Goal: Check status: Check status

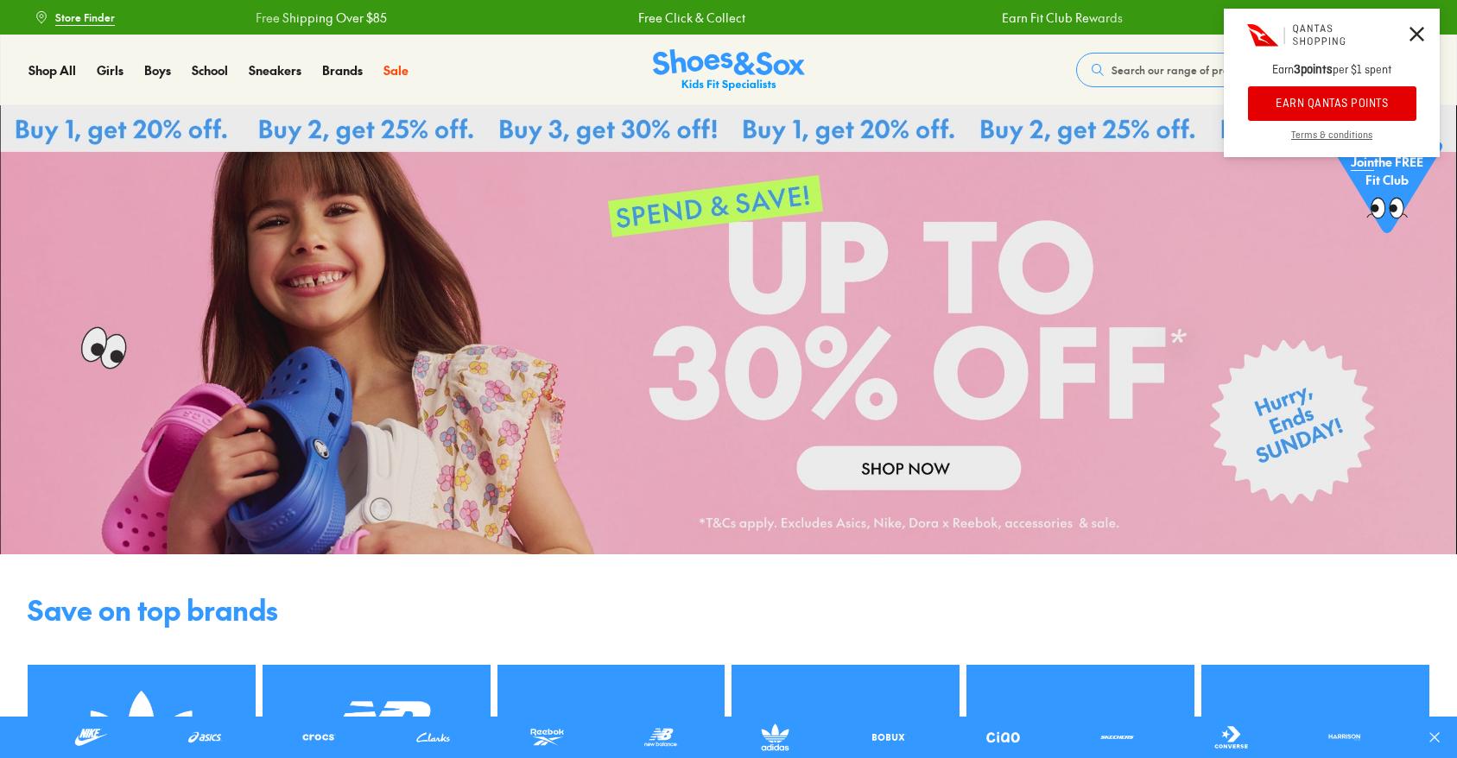
click at [1416, 28] on icon at bounding box center [1416, 34] width 15 height 15
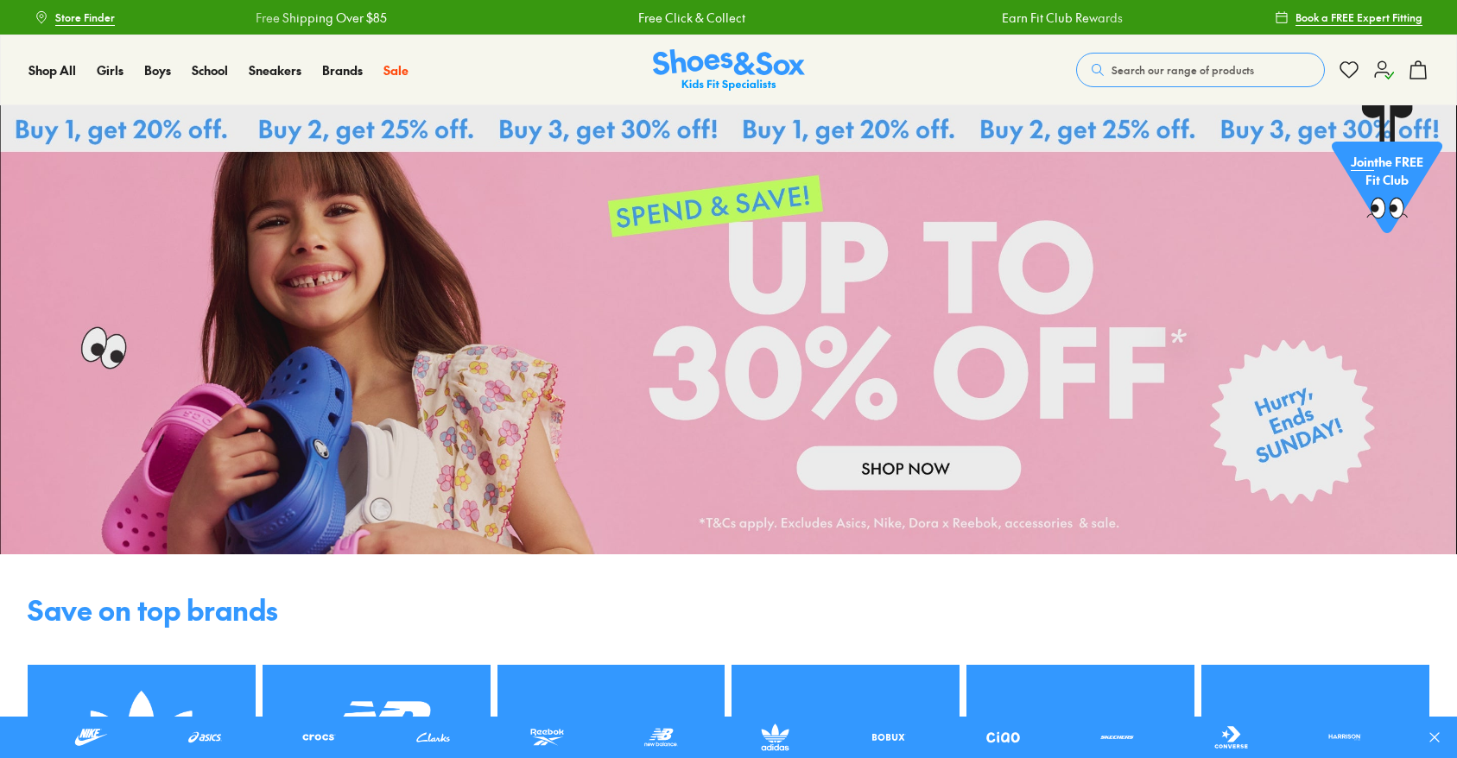
click at [1385, 69] on icon at bounding box center [1383, 70] width 21 height 21
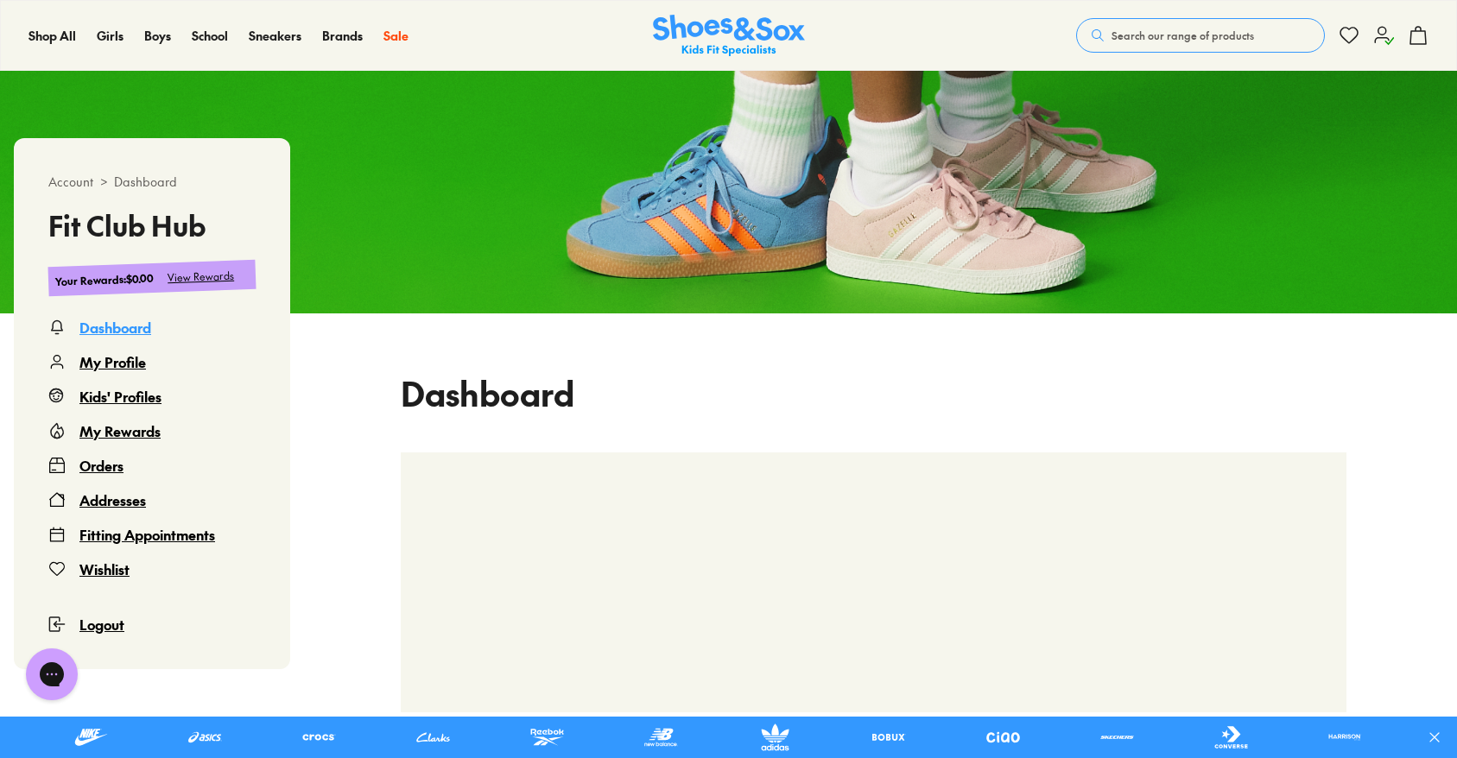
click at [110, 460] on div "Orders" at bounding box center [101, 465] width 44 height 21
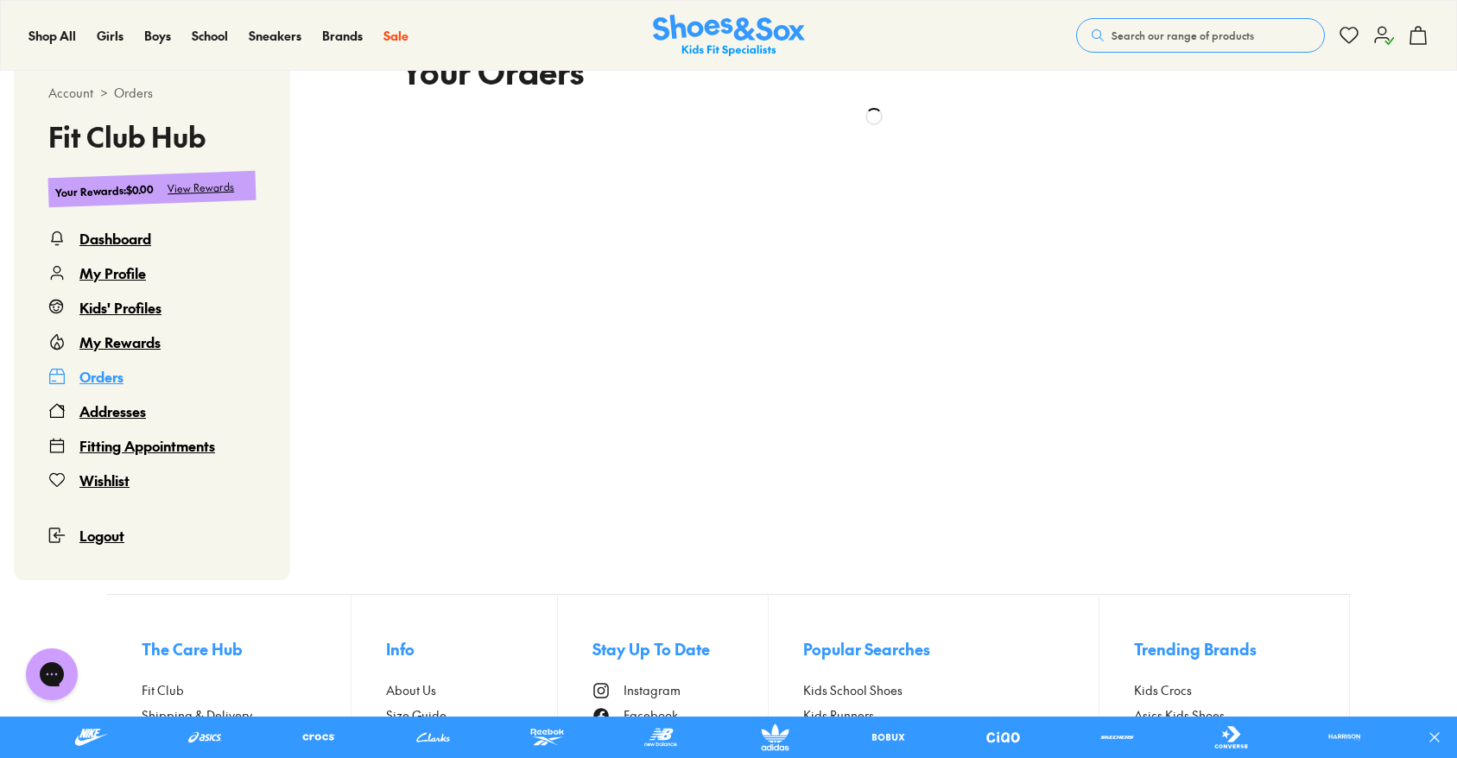
scroll to position [402, 0]
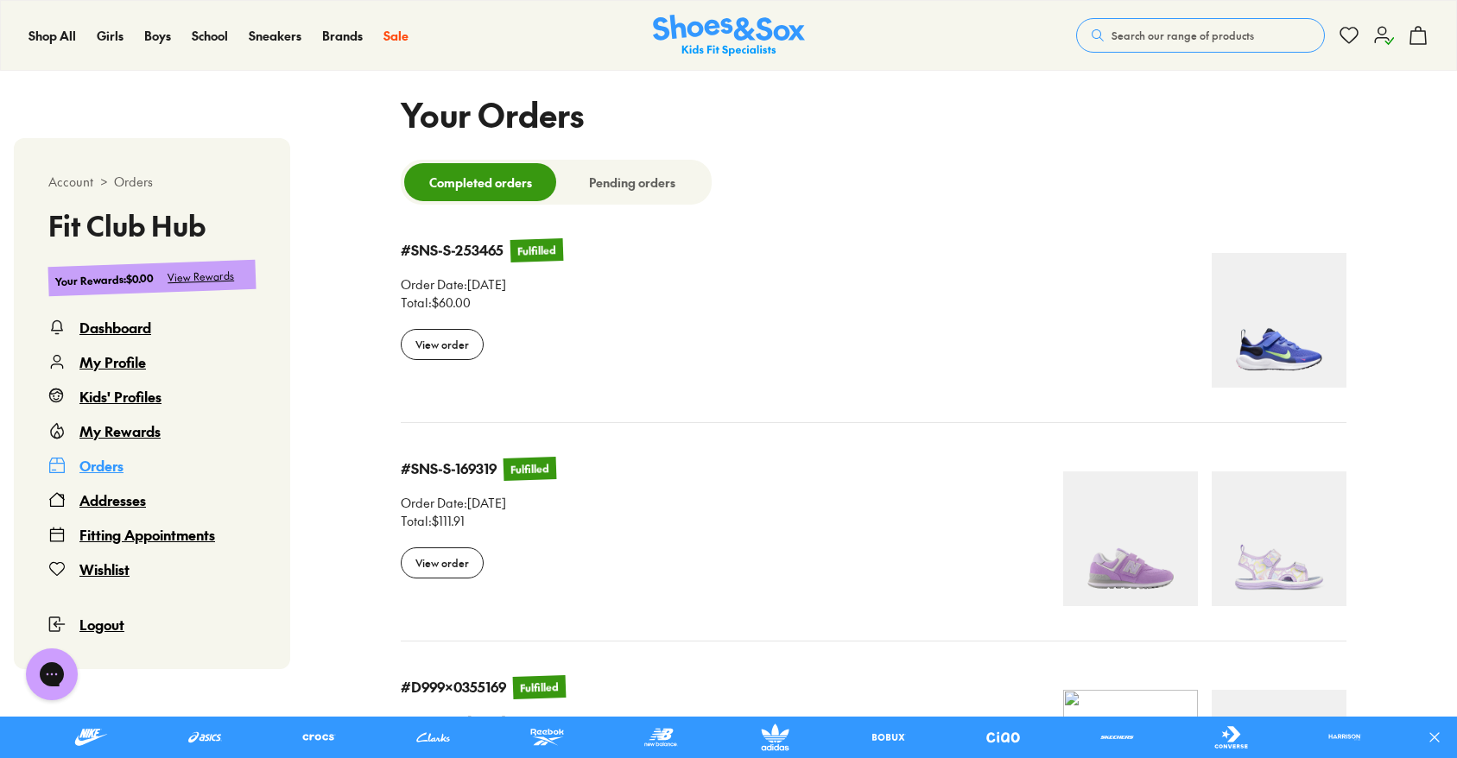
select select
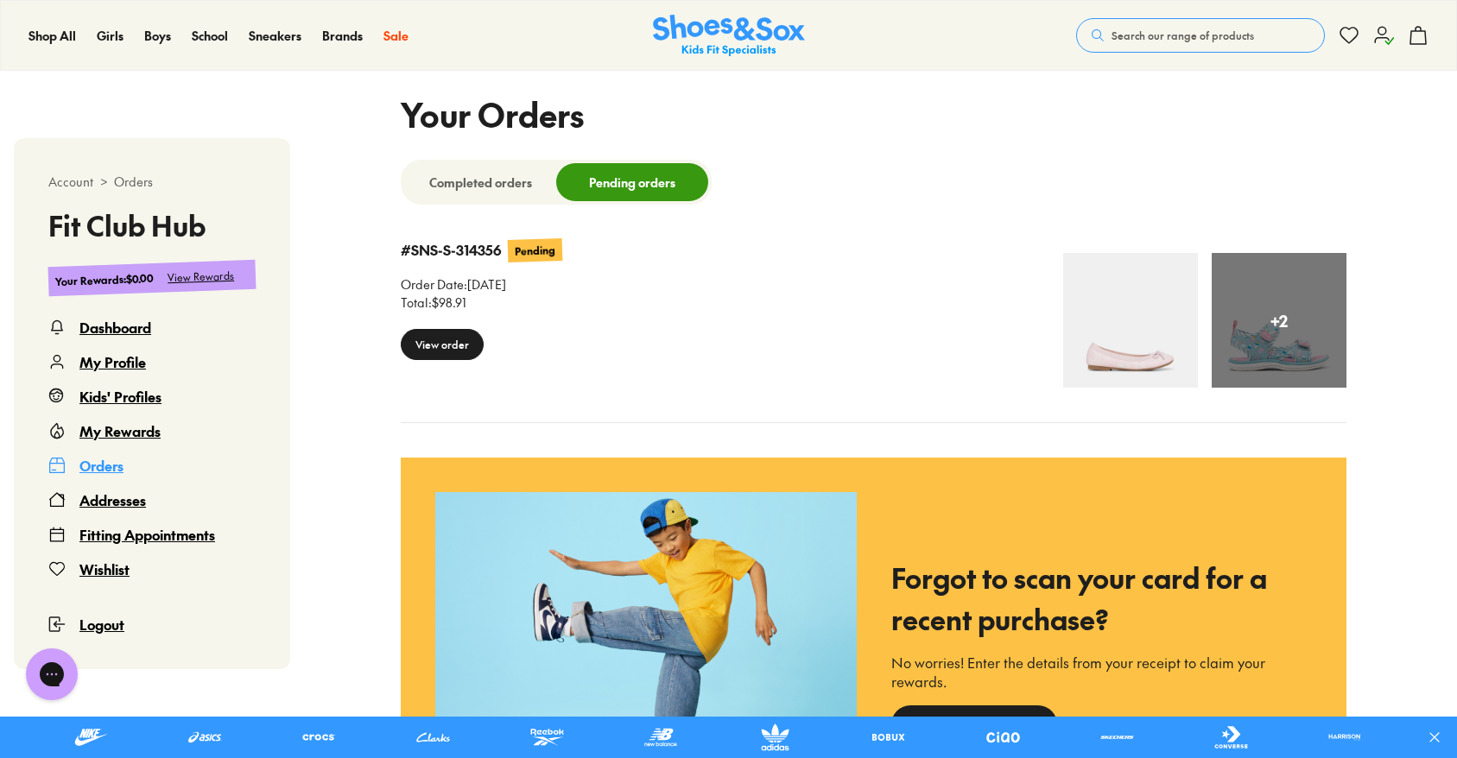
click at [467, 339] on div "View order" at bounding box center [442, 344] width 83 height 31
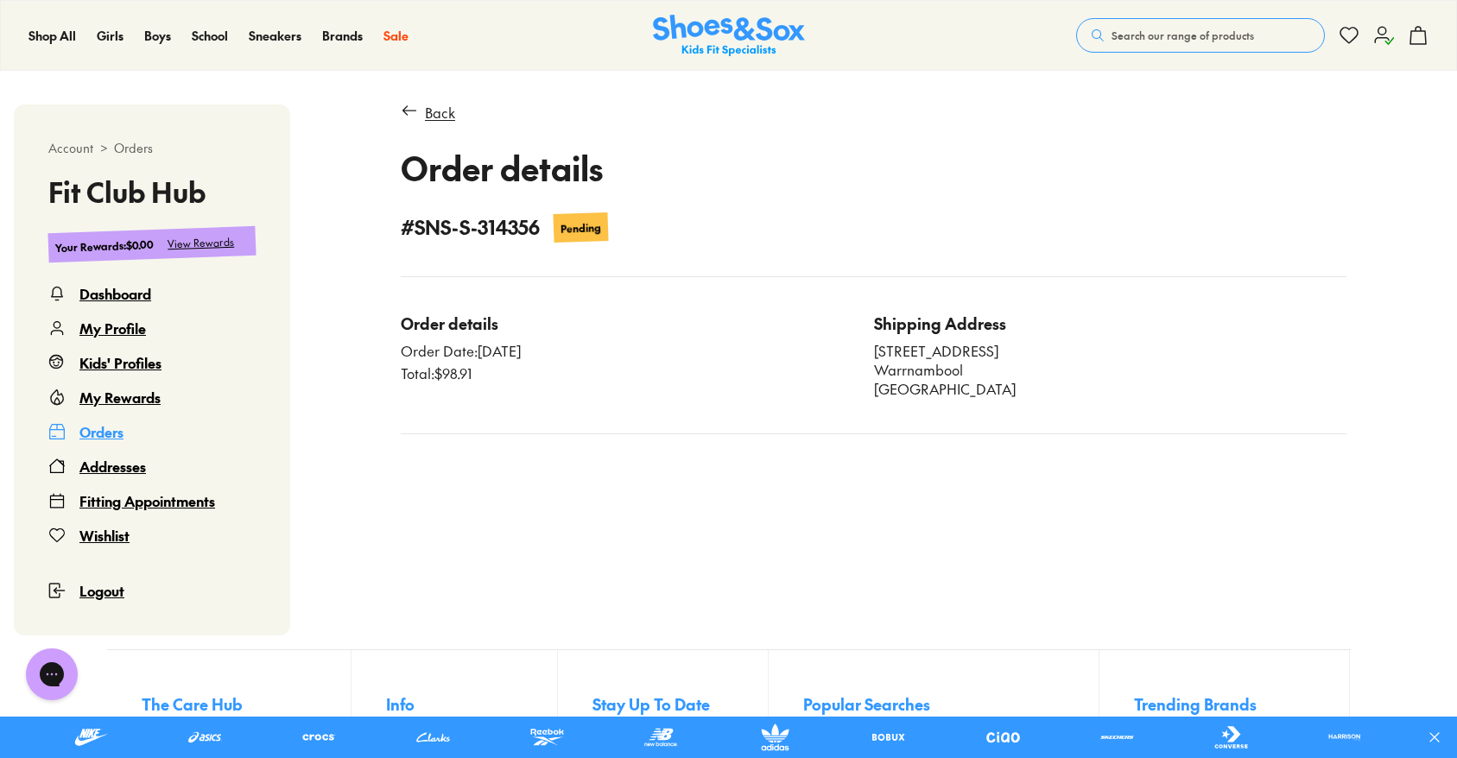
scroll to position [389, 0]
click at [588, 220] on div "Pending" at bounding box center [580, 228] width 41 height 17
click at [464, 365] on div "Total: $98.91" at bounding box center [637, 374] width 473 height 19
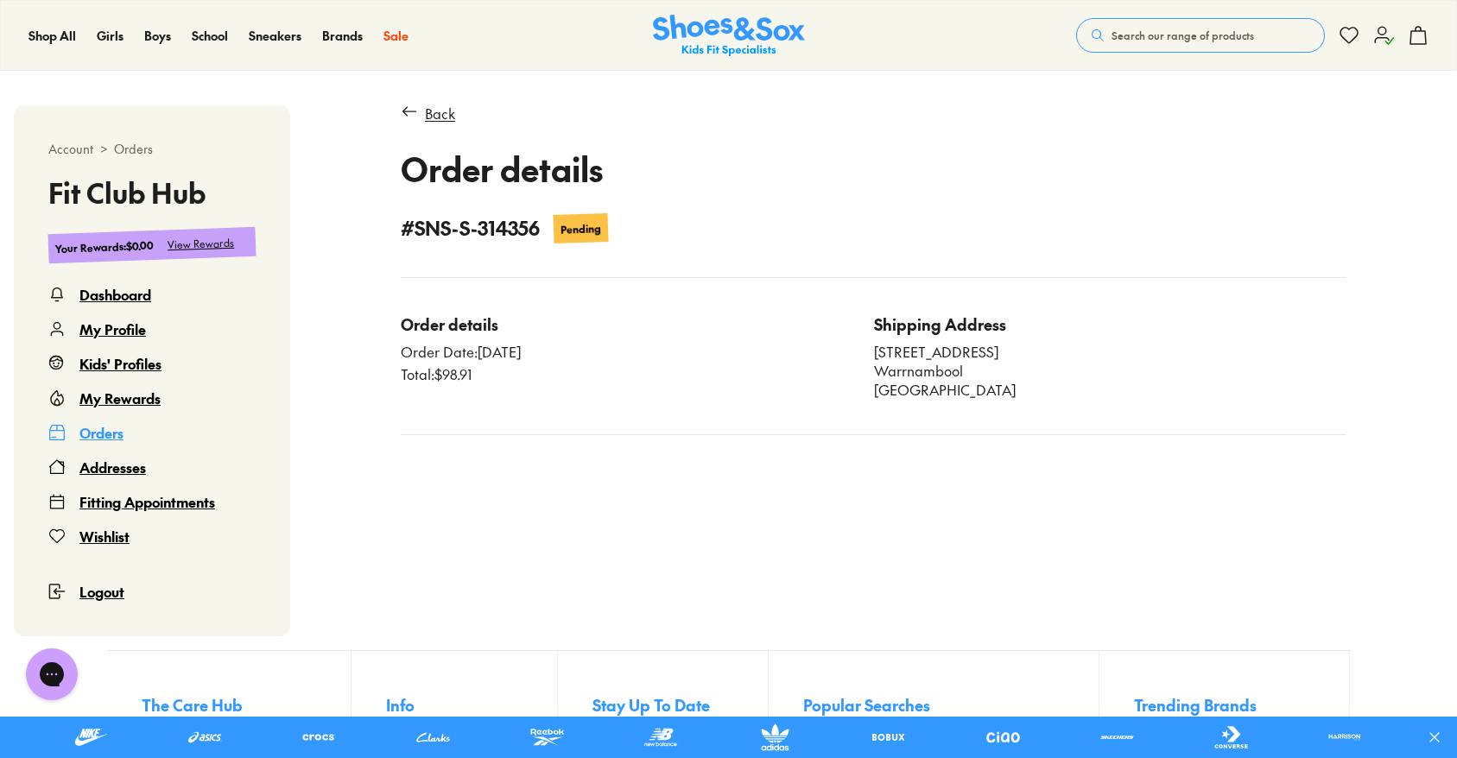
click at [562, 246] on div "Back Order details # SNS-S-314356 Pending Order details Order Date: 21/09/2025 …" at bounding box center [874, 269] width 946 height 332
click at [434, 125] on div "Back Order details # SNS-S-314356 Pending" at bounding box center [874, 173] width 946 height 140
click at [442, 105] on div "Back" at bounding box center [440, 113] width 30 height 21
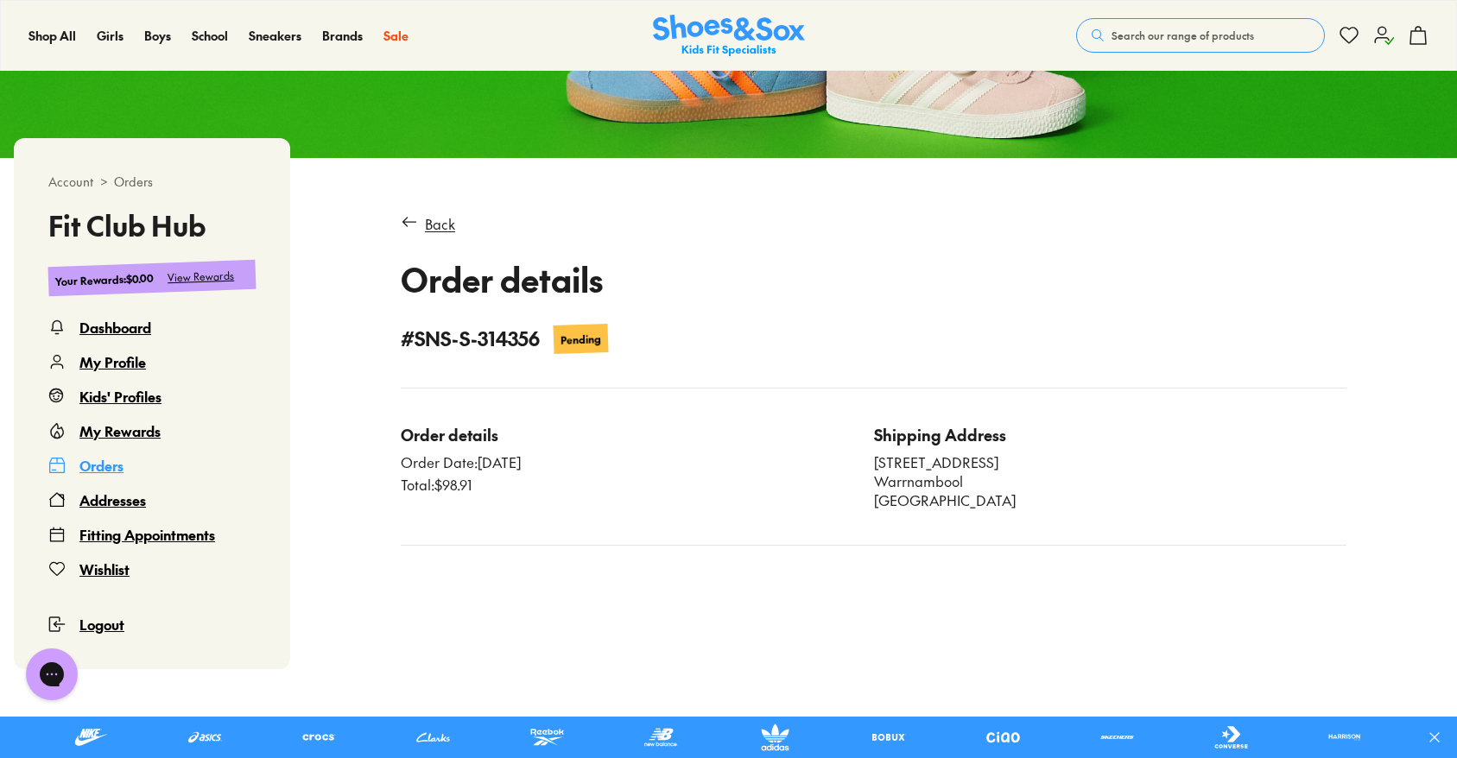
scroll to position [350, 0]
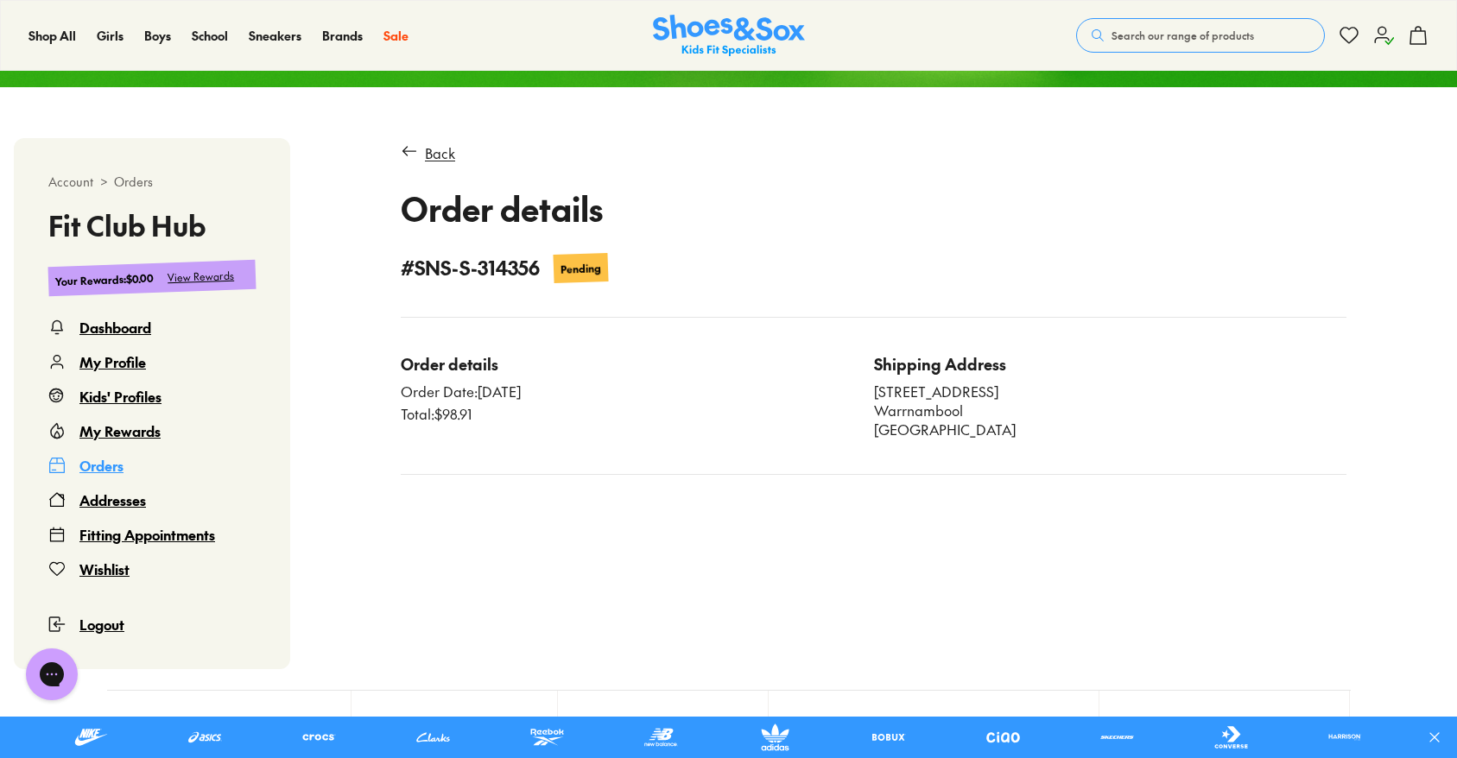
click at [585, 282] on div "Back Order details # SNS-S-314356 Pending Order details Order Date: 21/09/2025 …" at bounding box center [874, 308] width 946 height 332
click at [585, 281] on div "Pending" at bounding box center [580, 268] width 55 height 30
click at [553, 206] on h1 "Order details" at bounding box center [874, 208] width 946 height 49
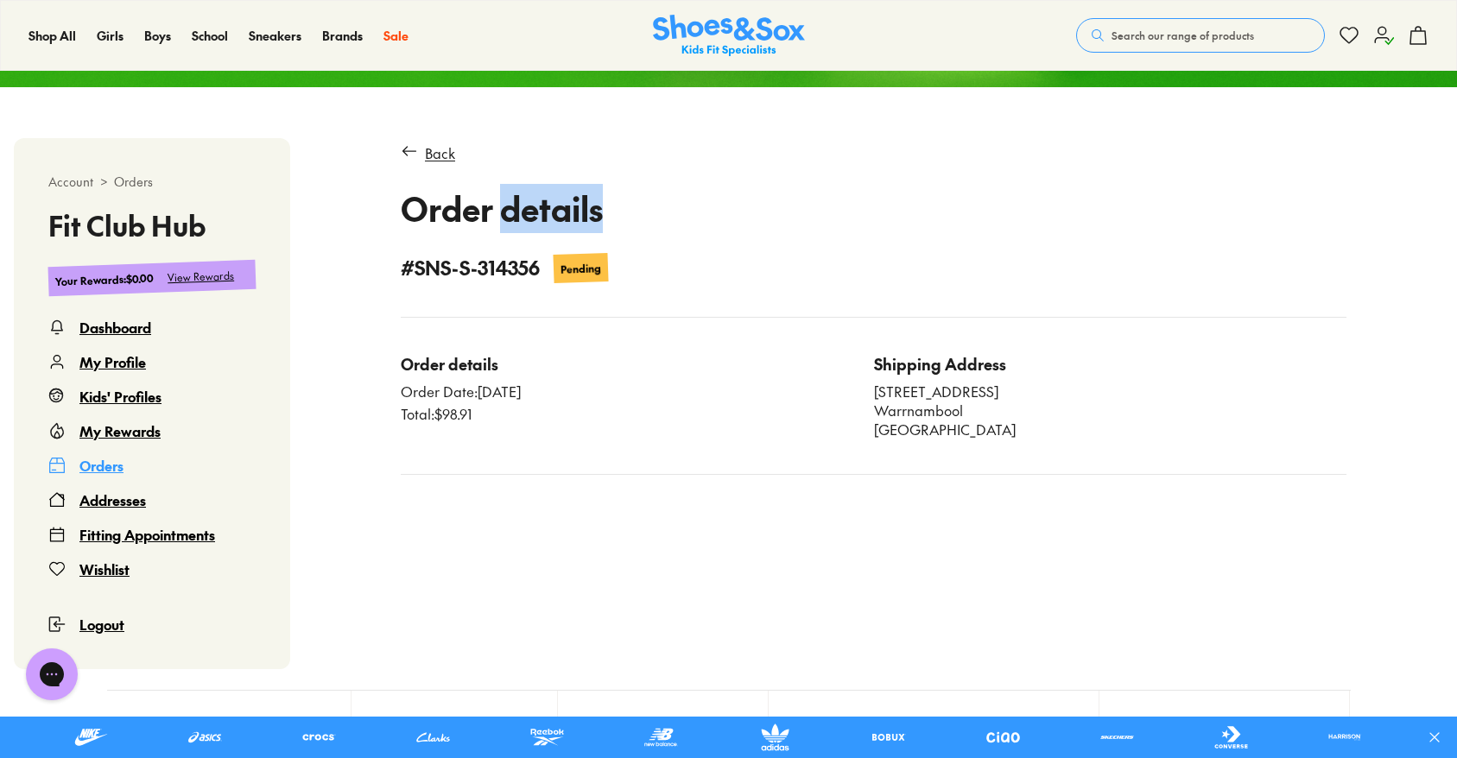
click at [124, 388] on div "Kids' Profiles" at bounding box center [120, 396] width 82 height 21
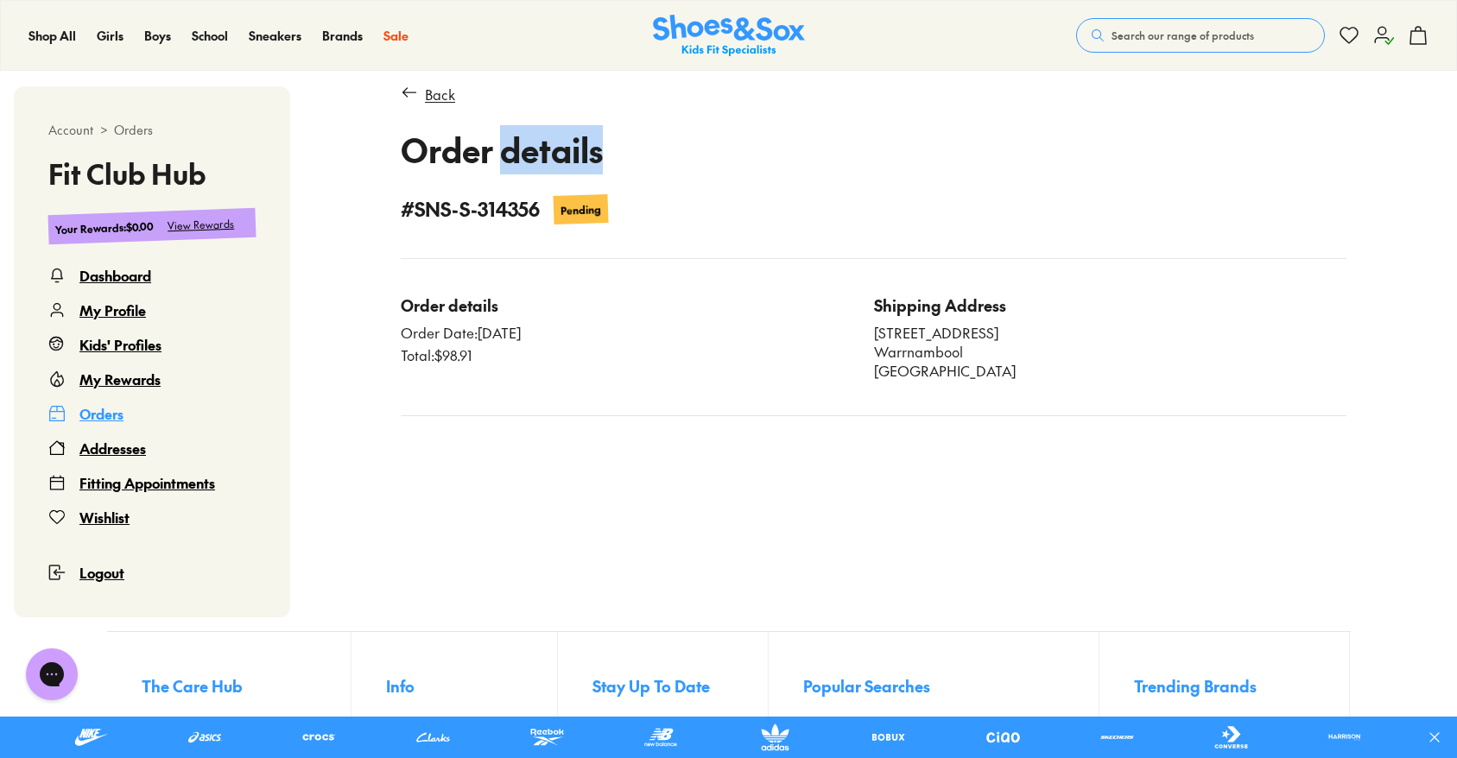
click at [143, 345] on div "Kids' Profiles" at bounding box center [120, 344] width 82 height 21
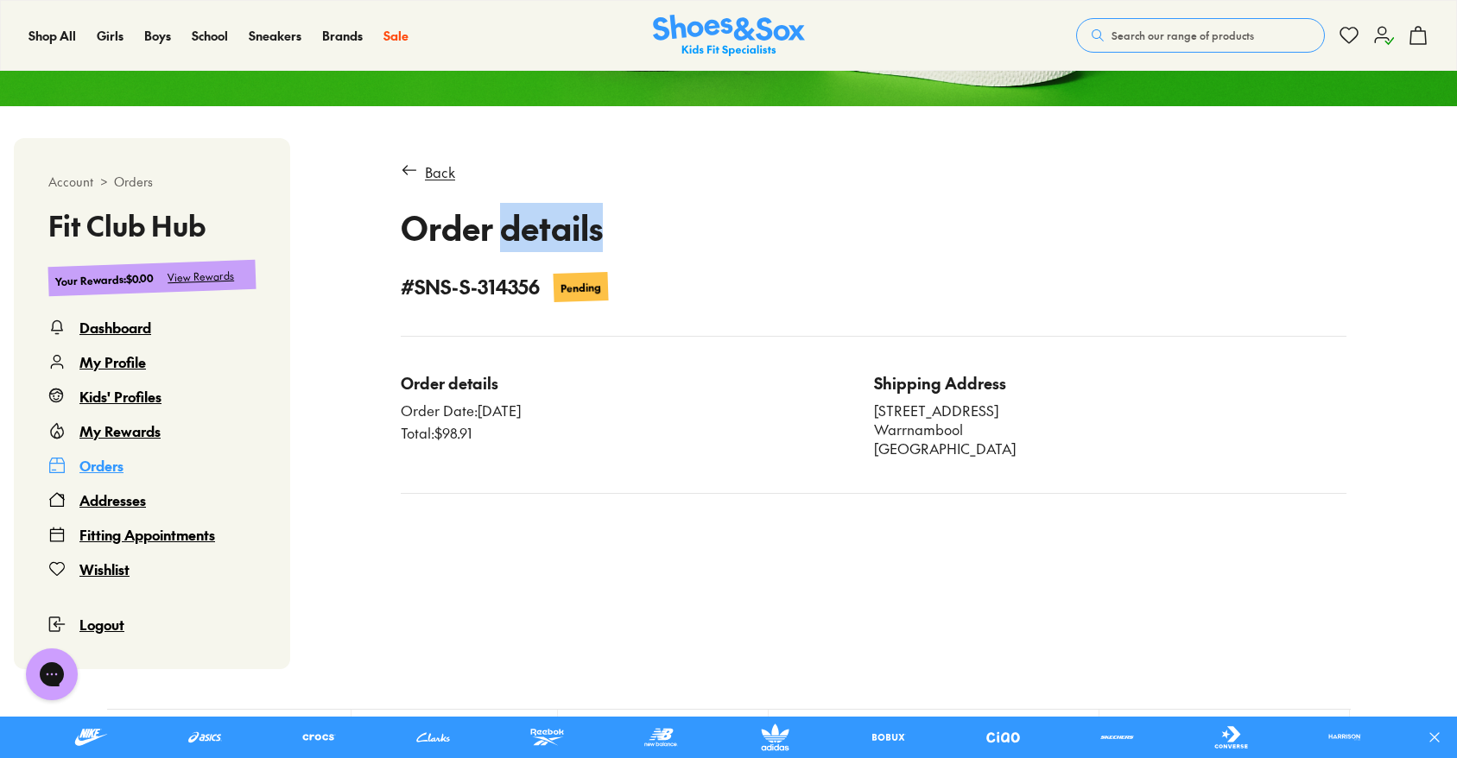
scroll to position [311, 0]
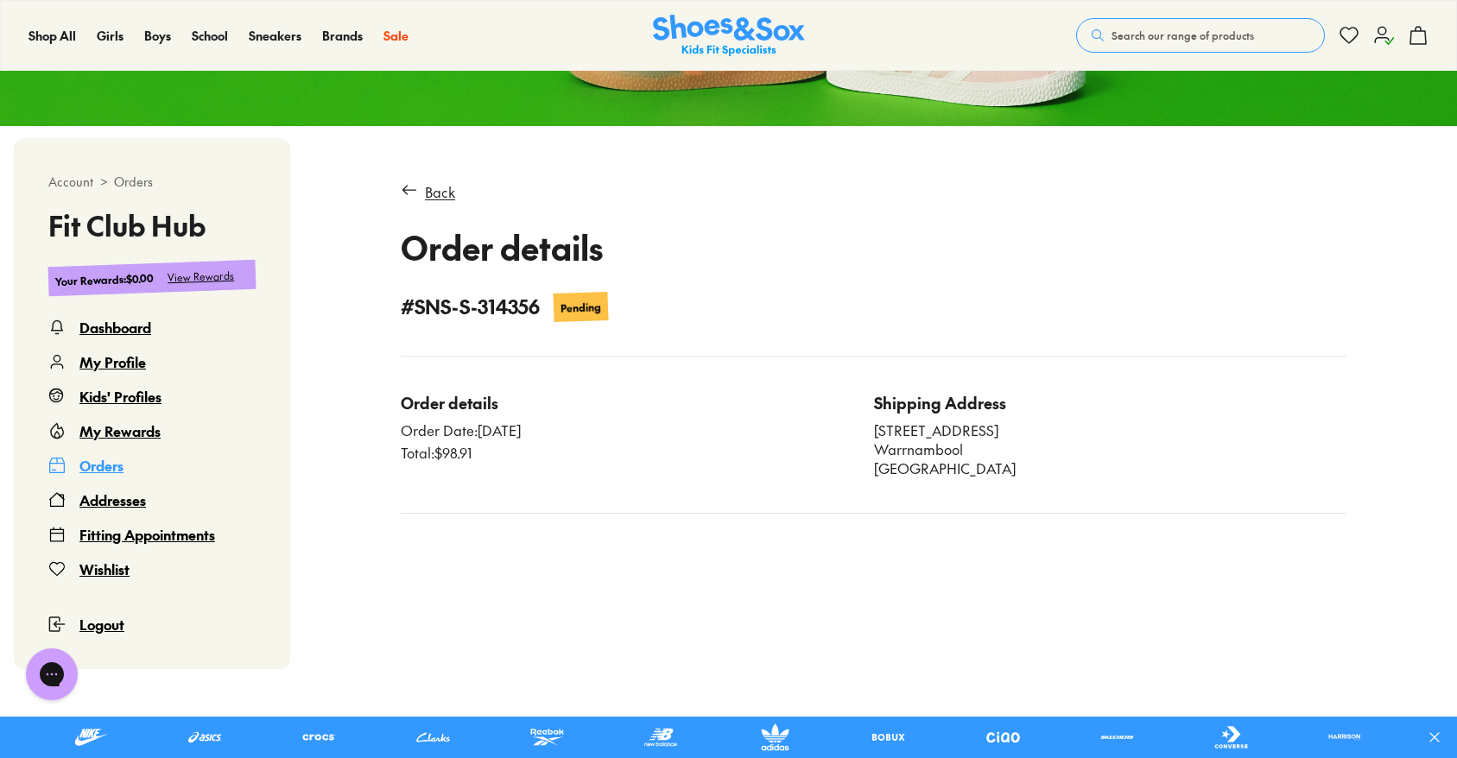
click at [486, 423] on div "Order Date: 21/09/2025" at bounding box center [637, 430] width 473 height 19
click at [471, 396] on div "Order details" at bounding box center [637, 402] width 473 height 23
click at [106, 497] on div "Addresses" at bounding box center [112, 500] width 66 height 21
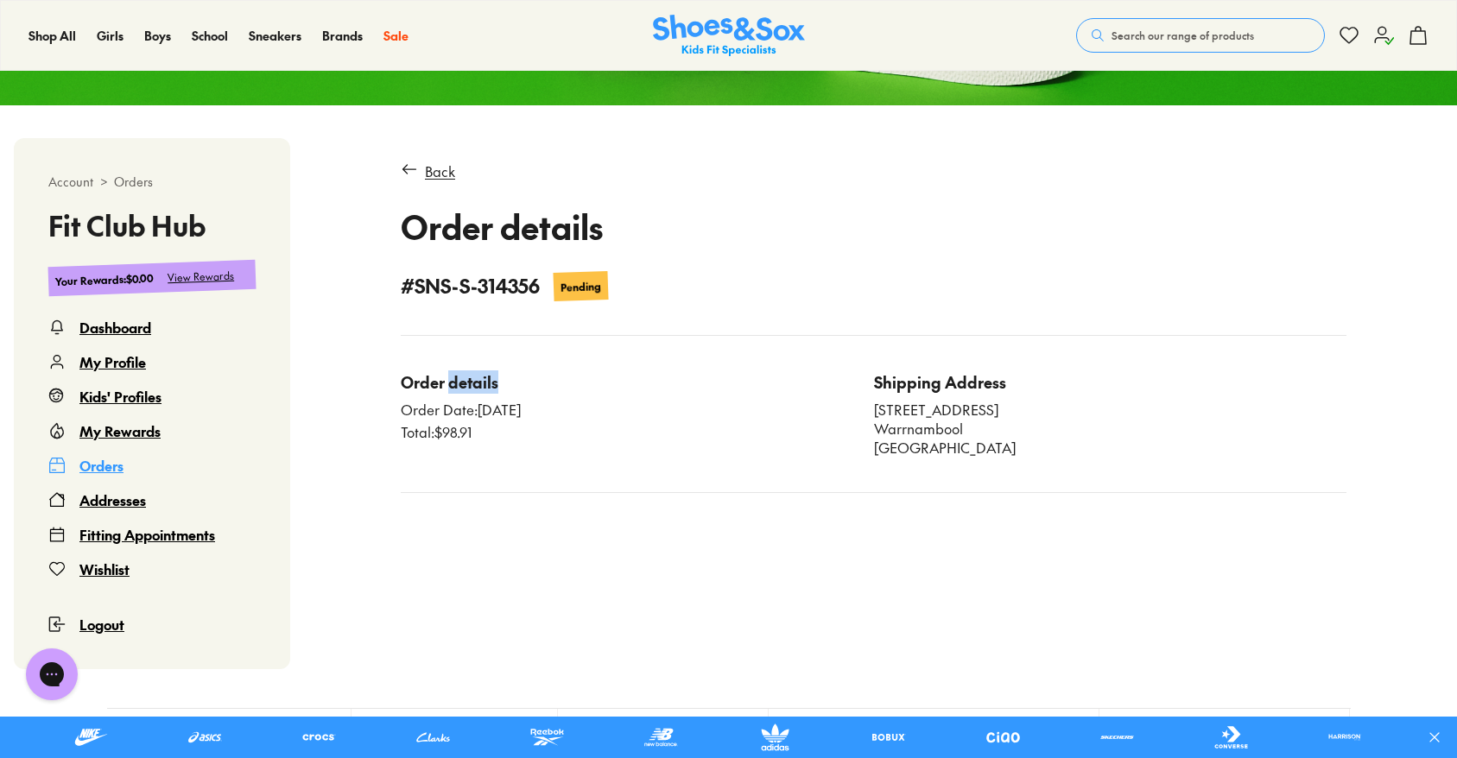
scroll to position [333, 0]
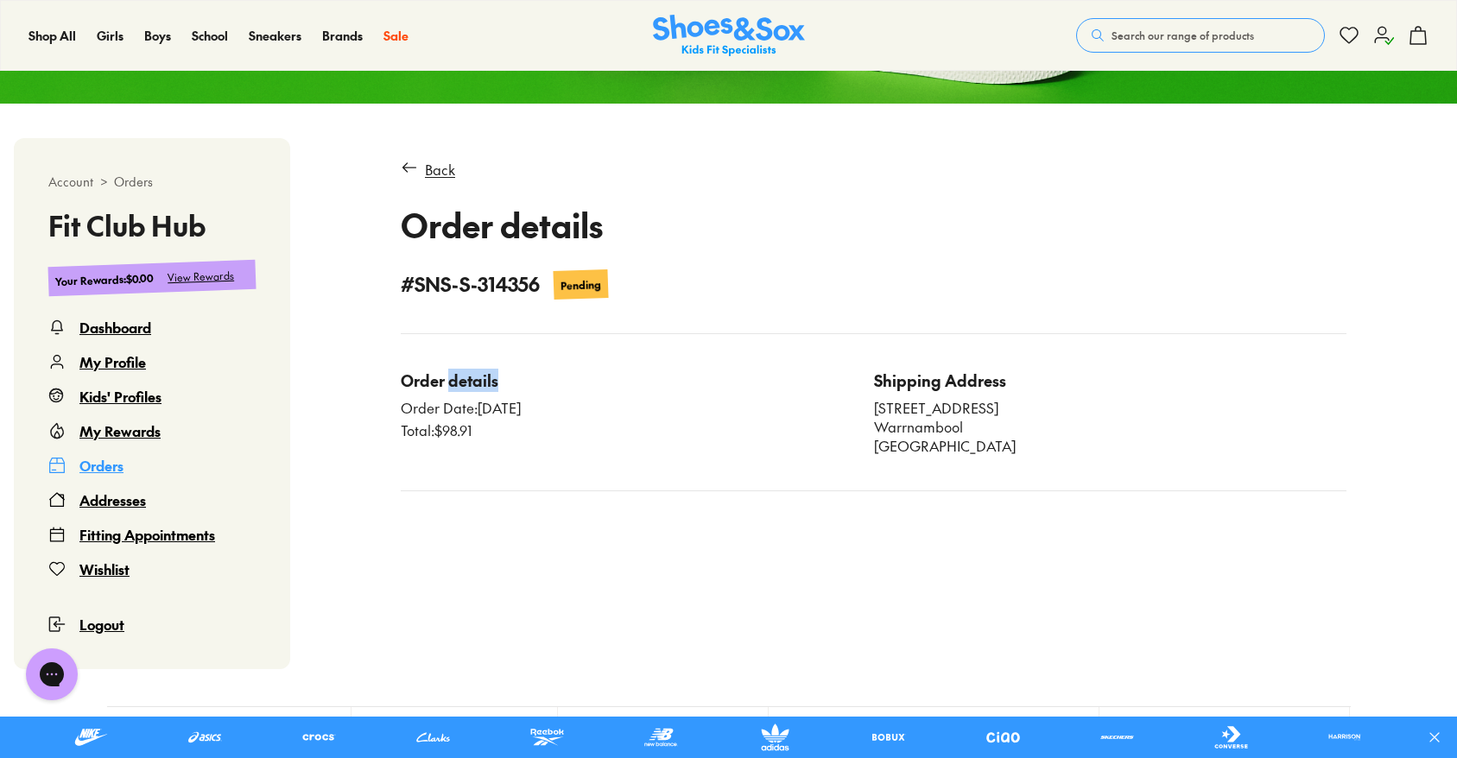
click at [121, 326] on div "Dashboard" at bounding box center [115, 327] width 72 height 21
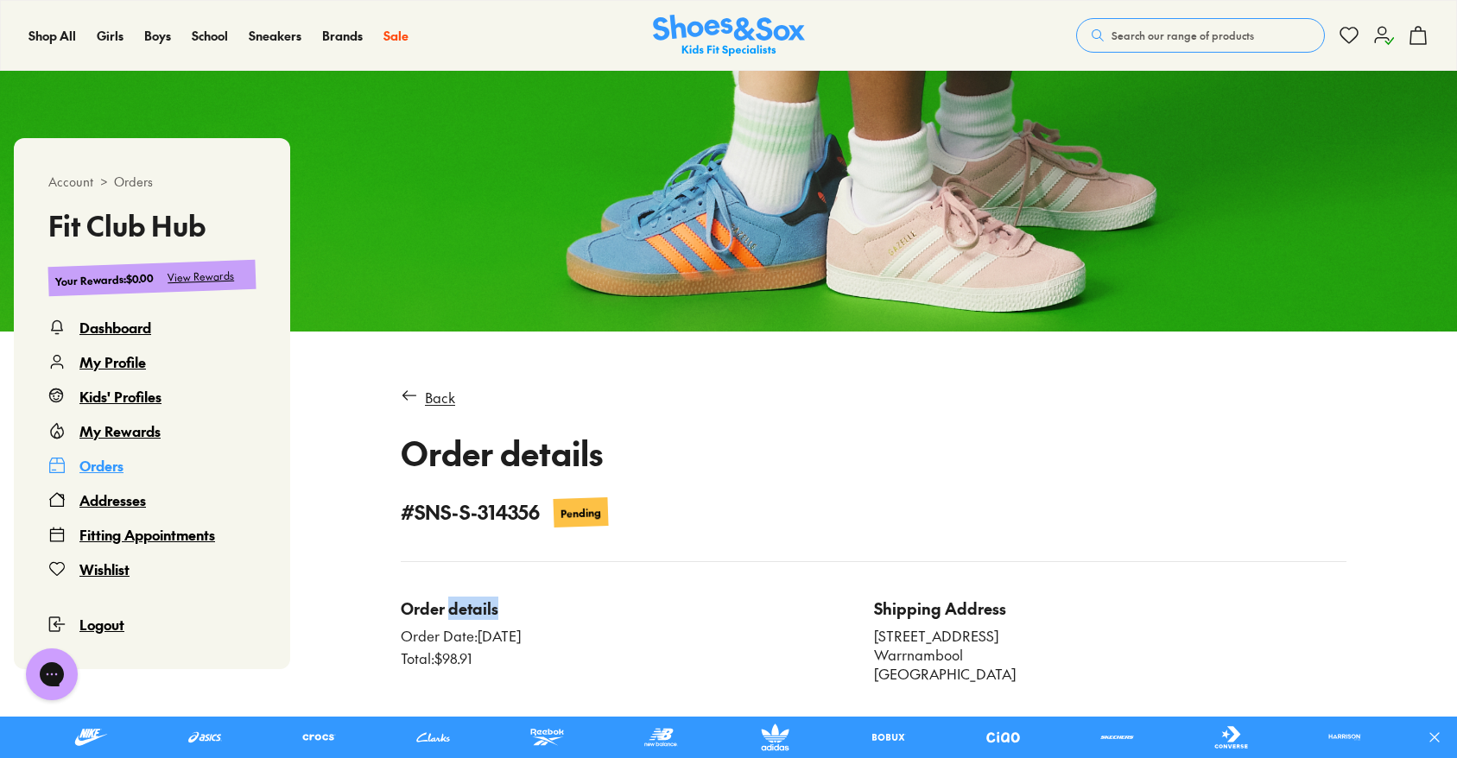
click at [121, 326] on div "Dashboard" at bounding box center [115, 327] width 72 height 21
click at [74, 180] on span "Account" at bounding box center [70, 182] width 45 height 18
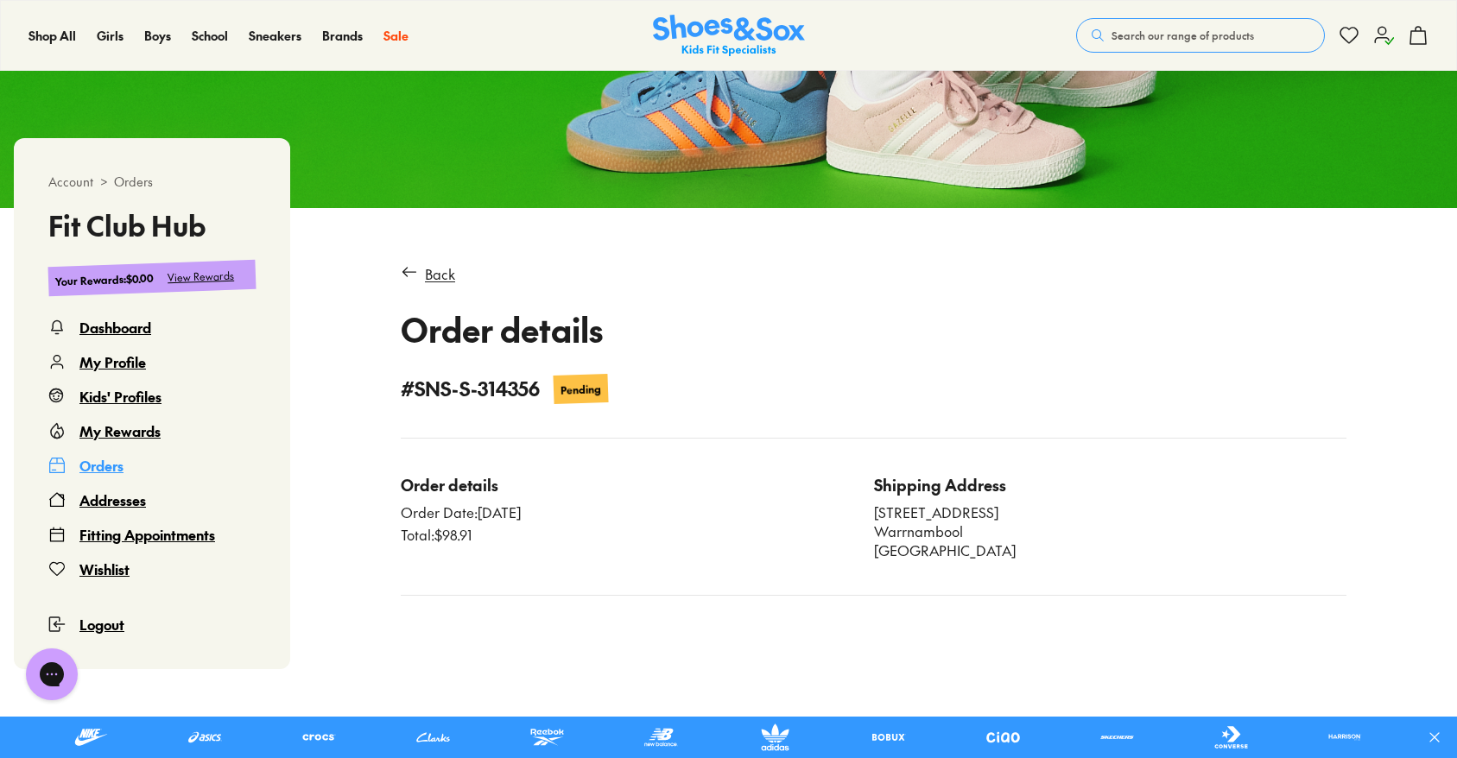
scroll to position [0, 0]
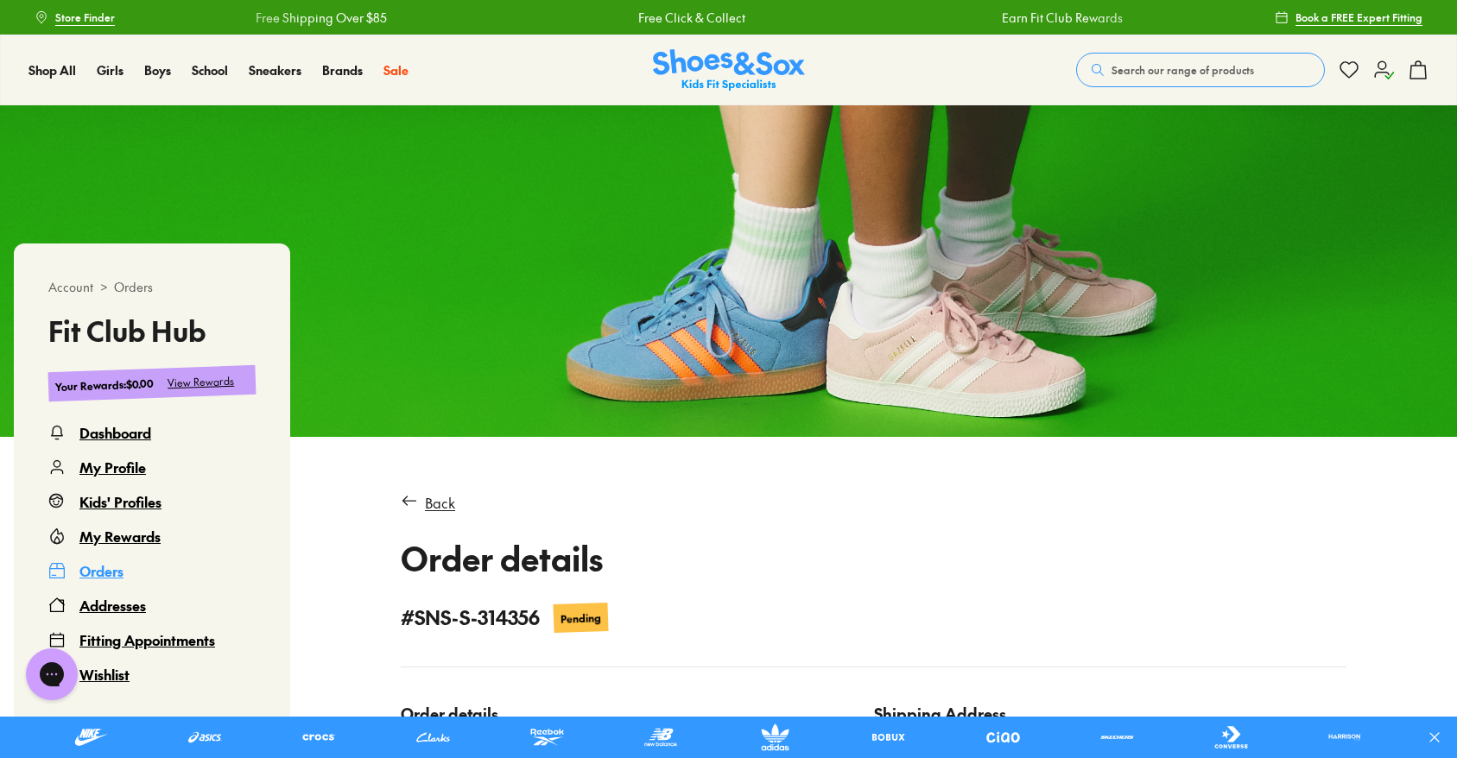
click at [712, 72] on img at bounding box center [729, 70] width 152 height 42
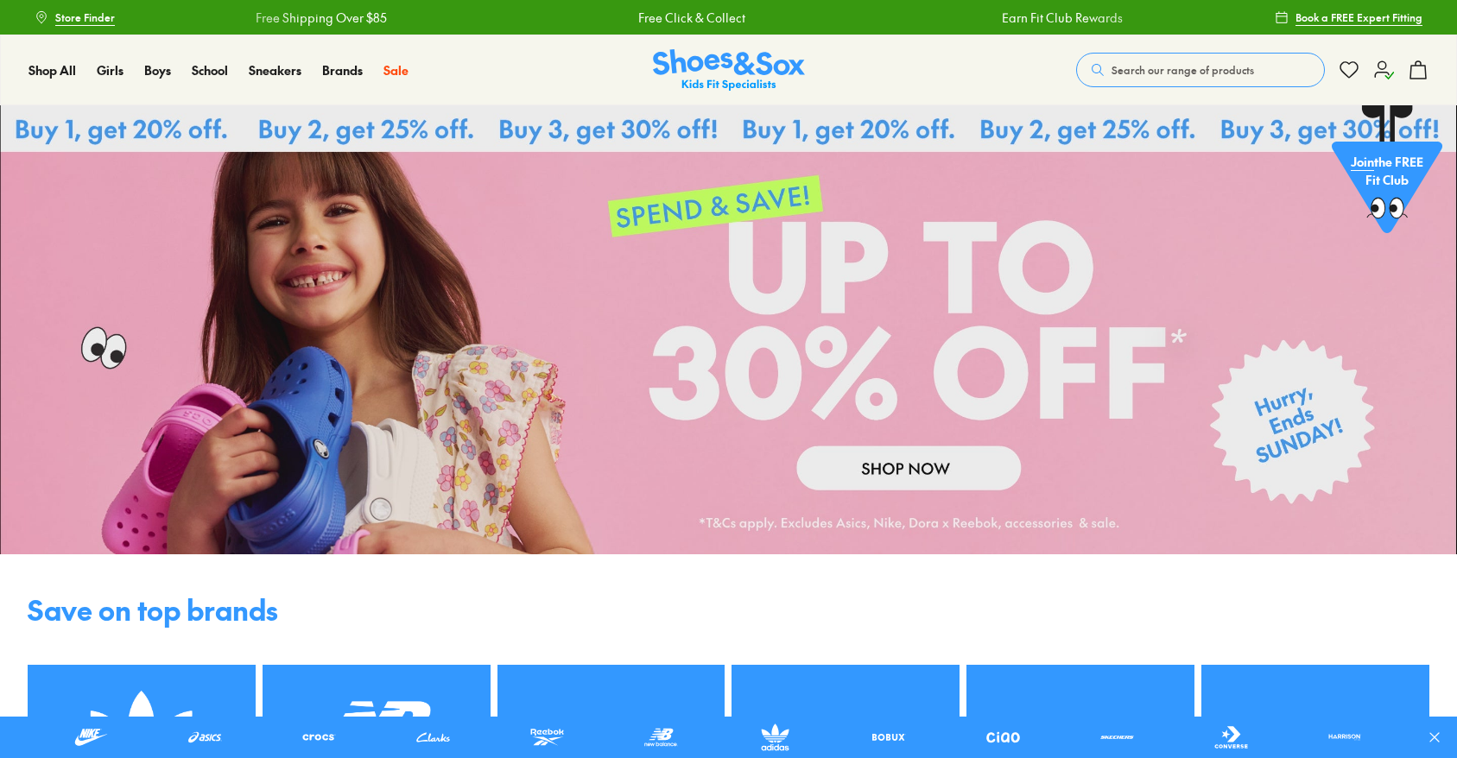
click at [1390, 68] on icon at bounding box center [1383, 70] width 21 height 21
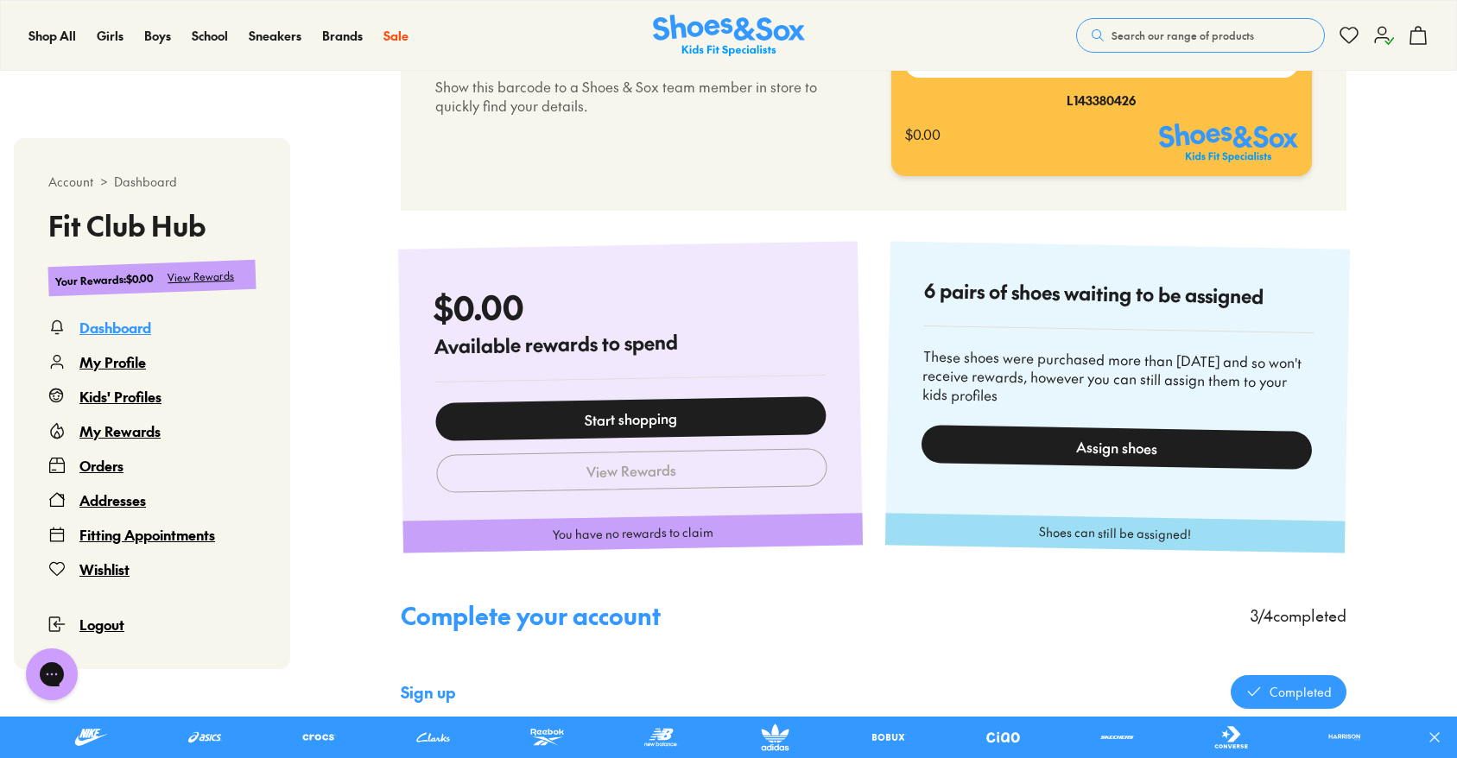
scroll to position [1276, 0]
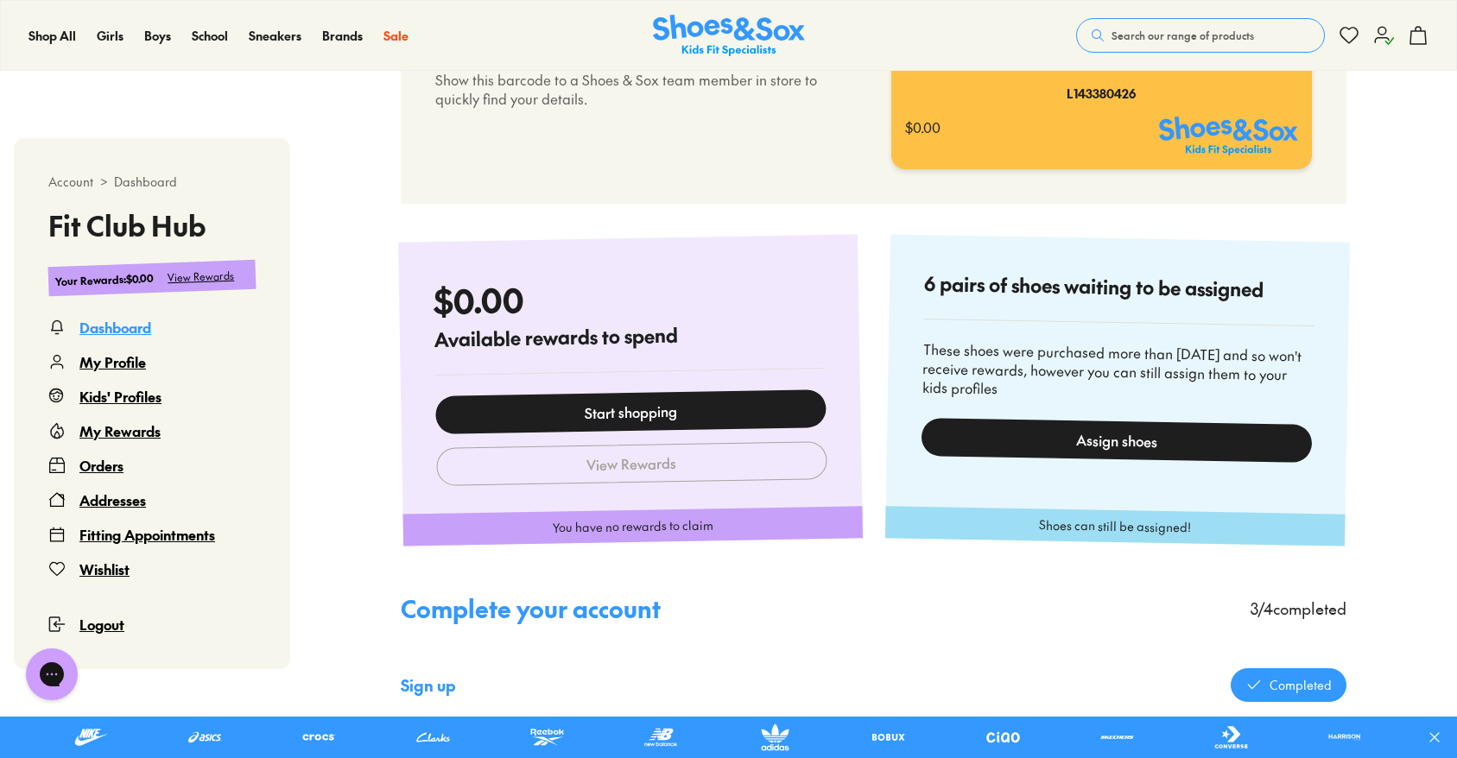
click at [1111, 440] on div "Assign shoes" at bounding box center [1116, 440] width 390 height 45
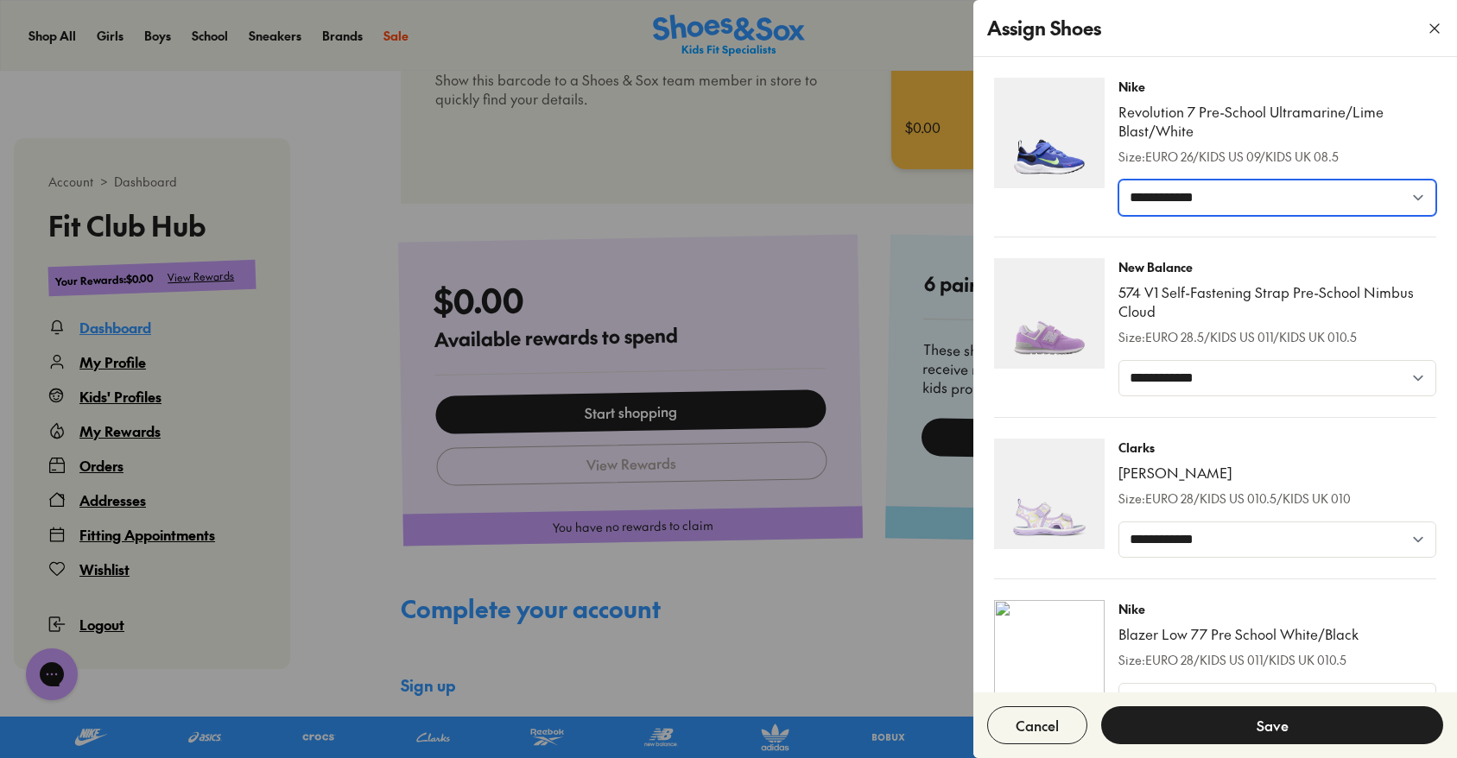
click at [1335, 209] on select "**********" at bounding box center [1277, 198] width 318 height 36
click at [1118, 180] on select "**********" at bounding box center [1277, 198] width 318 height 36
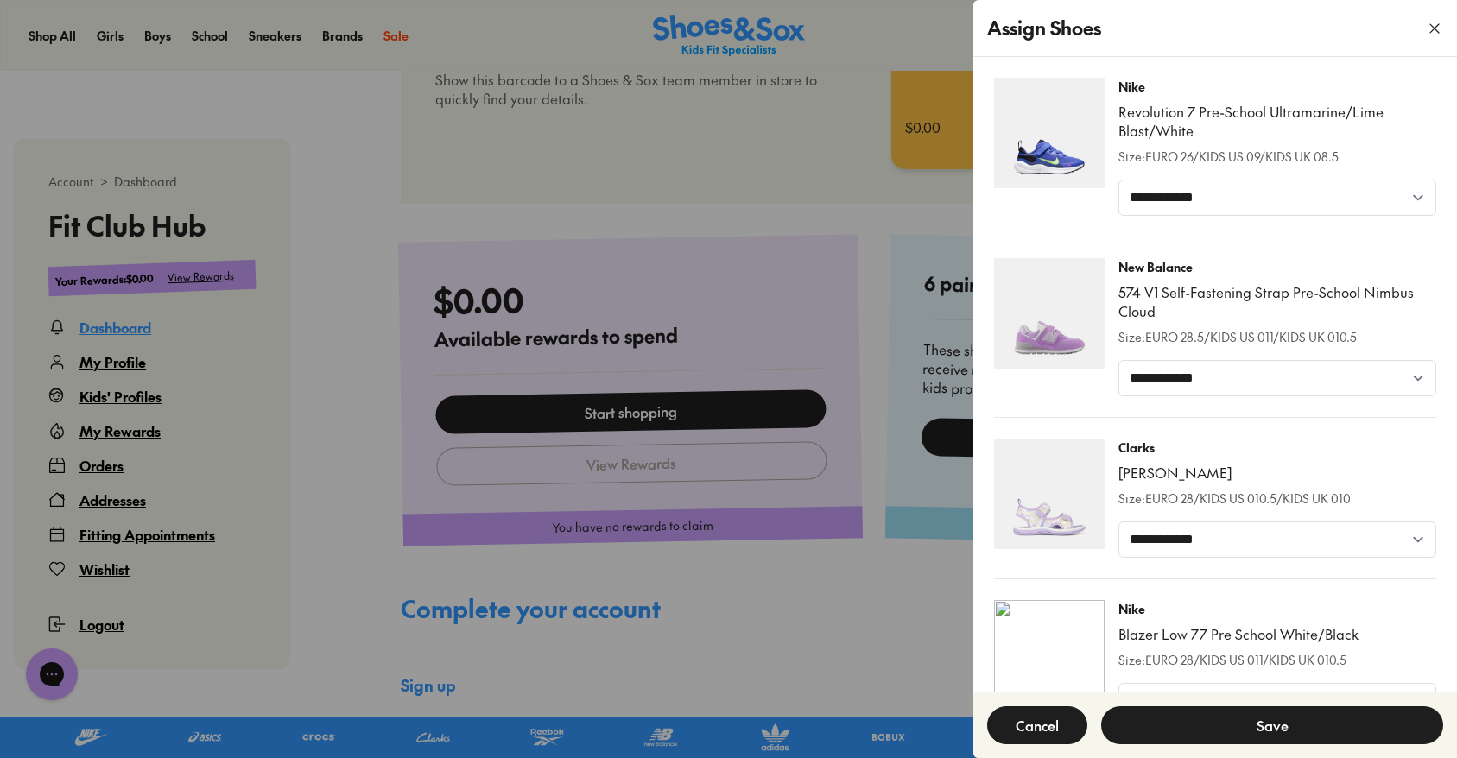
click at [1085, 719] on button "Cancel" at bounding box center [1037, 725] width 100 height 38
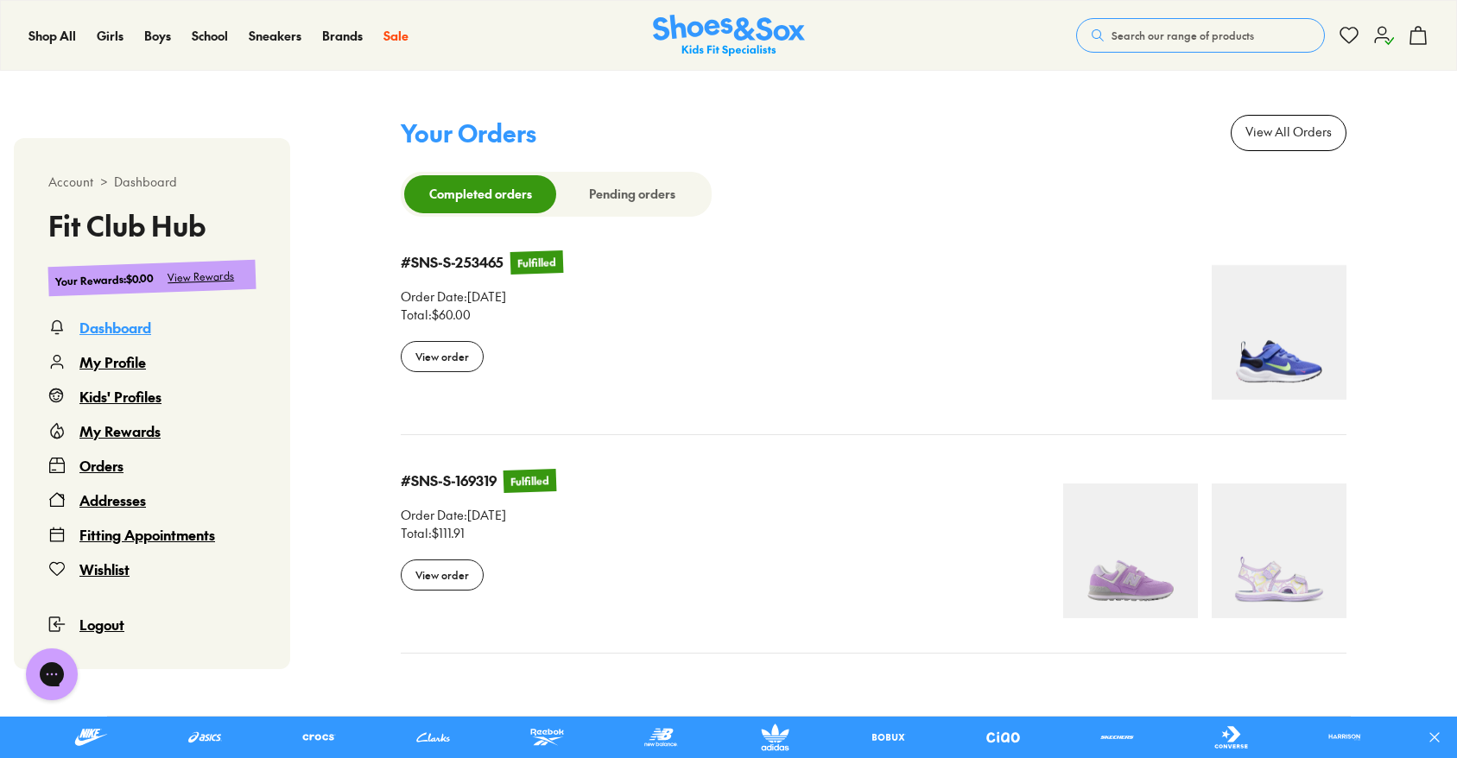
scroll to position [2162, 0]
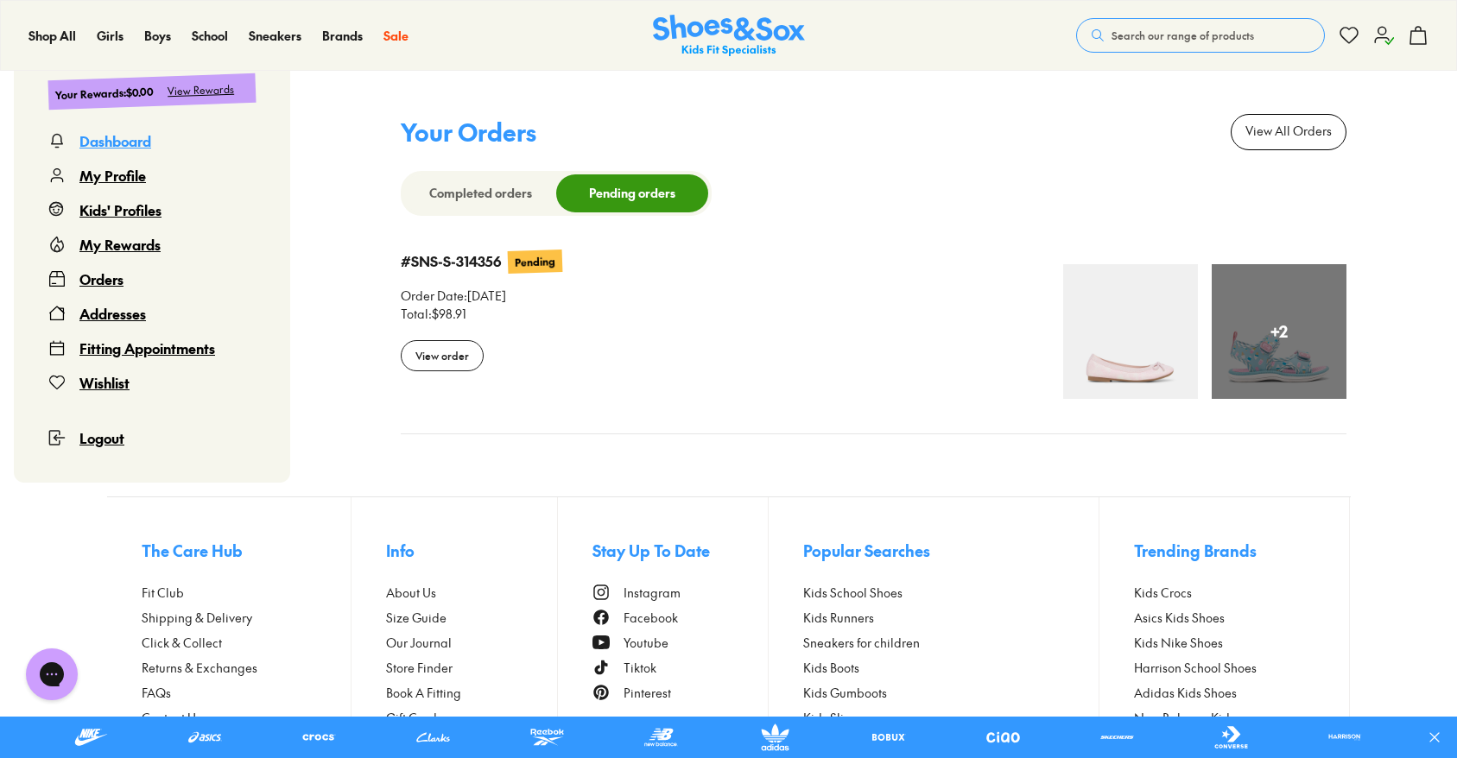
click at [428, 355] on div "View order" at bounding box center [442, 355] width 83 height 31
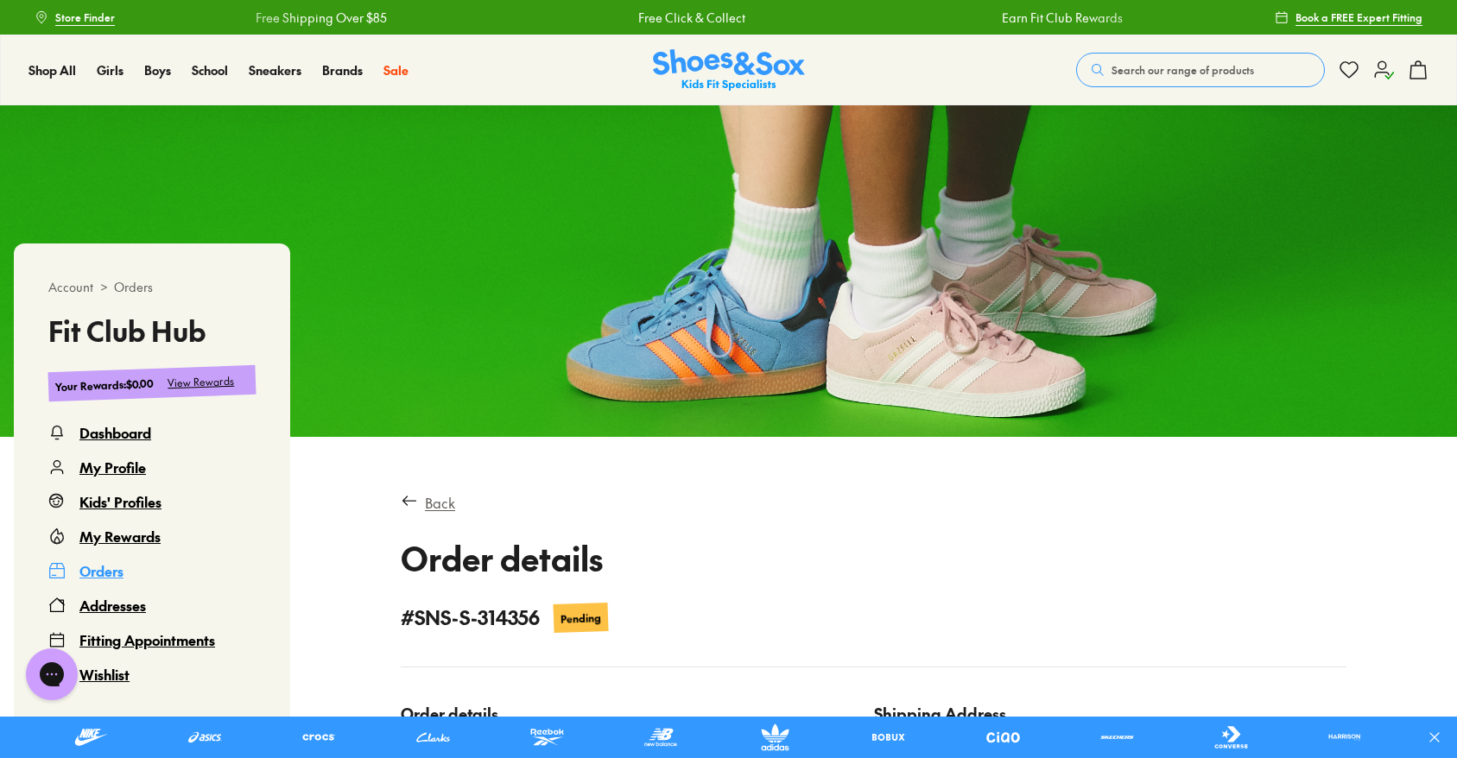
click at [434, 509] on div "Back" at bounding box center [440, 502] width 30 height 21
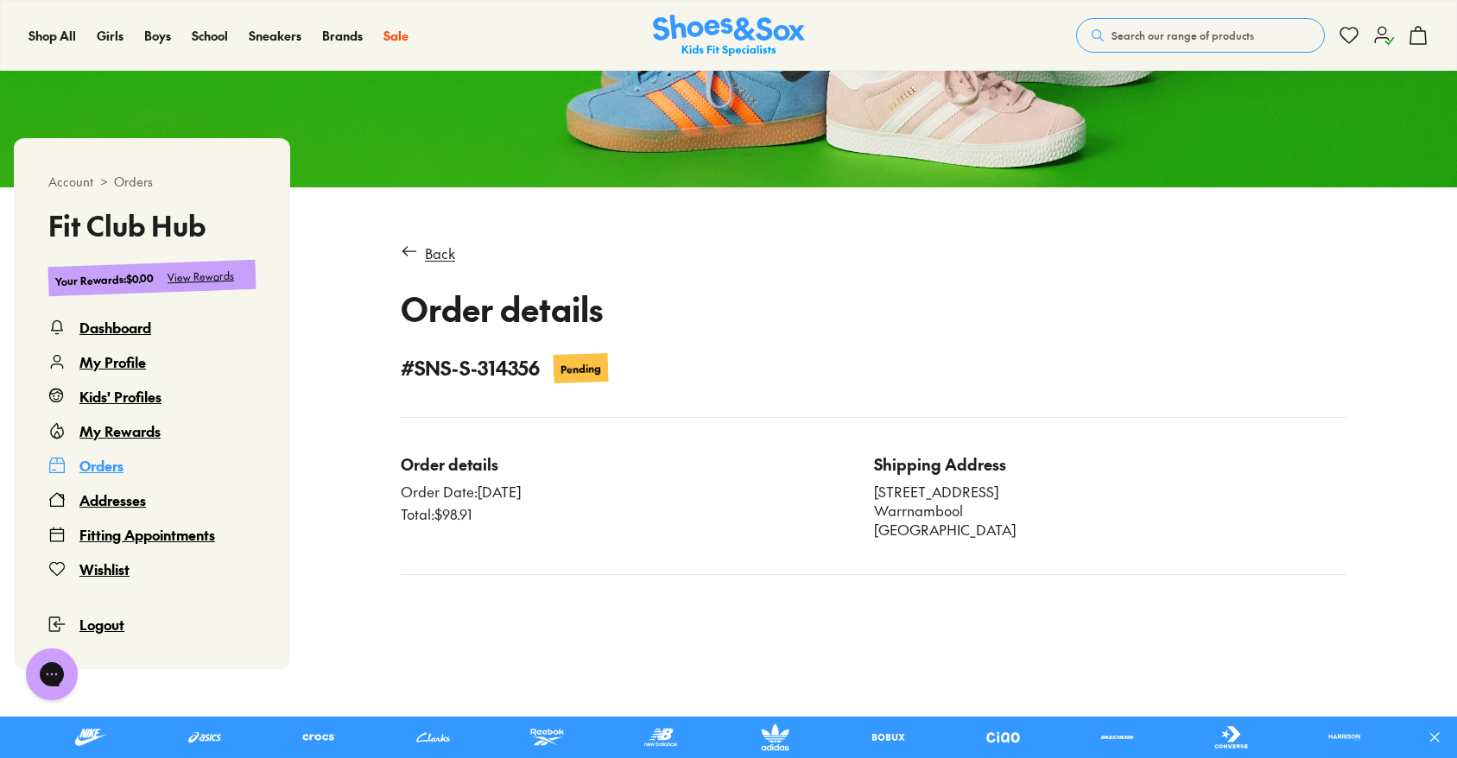
scroll to position [140, 0]
